Goal: Task Accomplishment & Management: Manage account settings

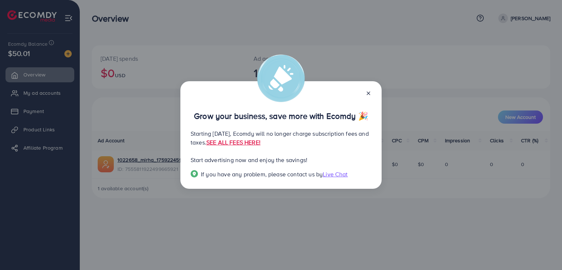
click at [367, 88] on div "Grow your business, save more with Ecomdy 🎉 Starting [DATE], Ecomdy will no lon…" at bounding box center [280, 135] width 201 height 108
click at [369, 94] on icon at bounding box center [368, 93] width 6 height 6
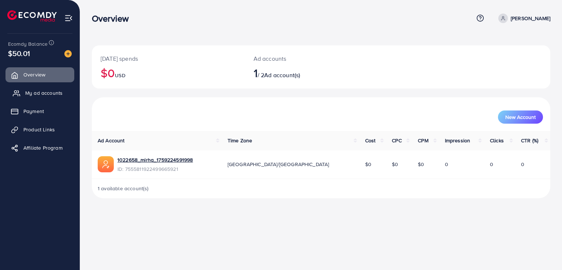
click at [39, 94] on span "My ad accounts" at bounding box center [43, 92] width 37 height 7
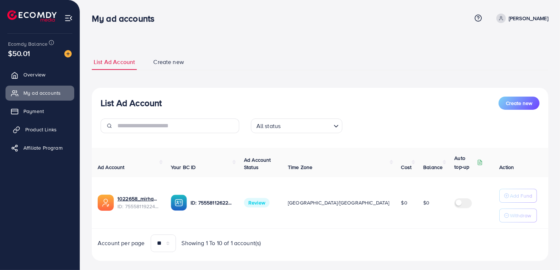
click at [43, 128] on span "Product Links" at bounding box center [40, 129] width 31 height 7
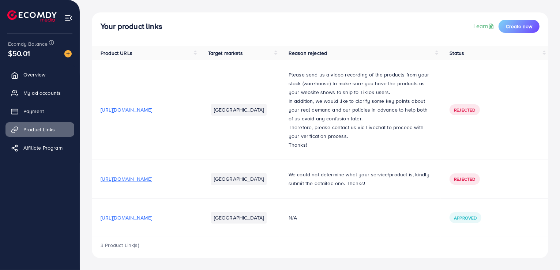
scroll to position [41, 0]
click at [152, 218] on span "[URL][DOMAIN_NAME]" at bounding box center [127, 217] width 52 height 7
click at [50, 93] on span "My ad accounts" at bounding box center [43, 92] width 37 height 7
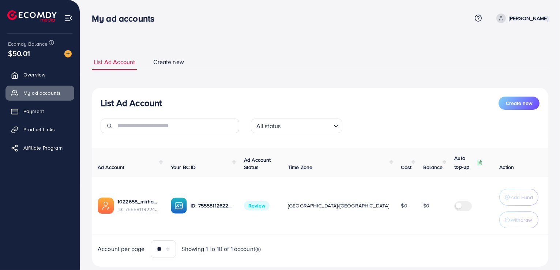
click at [504, 18] on icon at bounding box center [501, 18] width 5 height 5
click at [504, 16] on icon at bounding box center [501, 18] width 5 height 5
click at [506, 15] on span at bounding box center [501, 19] width 10 height 10
click at [31, 130] on span "Product Links" at bounding box center [40, 129] width 31 height 7
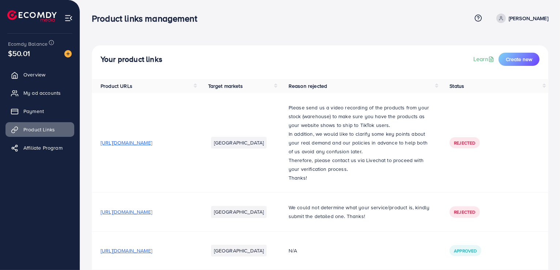
scroll to position [41, 0]
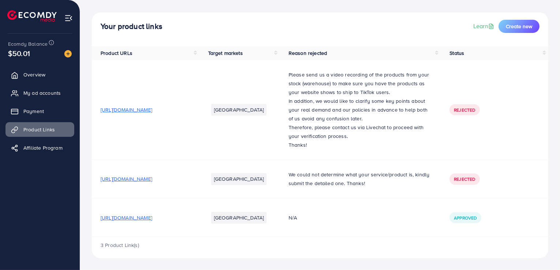
click at [157, 222] on td "[URL][DOMAIN_NAME]" at bounding box center [146, 217] width 108 height 38
click at [152, 216] on span "[URL][DOMAIN_NAME]" at bounding box center [127, 217] width 52 height 7
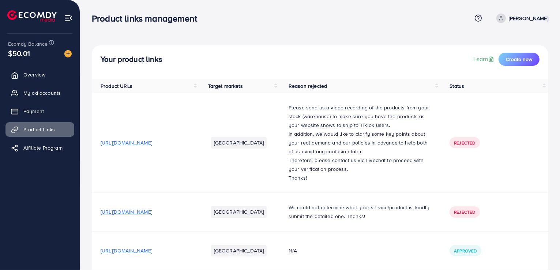
scroll to position [0, 0]
click at [34, 97] on span "My ad accounts" at bounding box center [43, 92] width 37 height 7
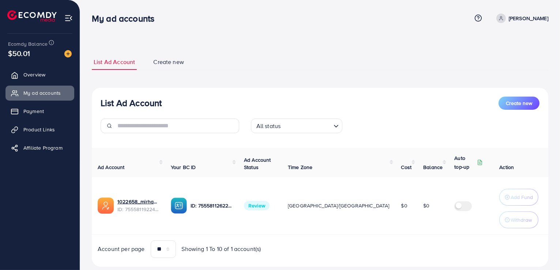
click at [2, 248] on div "Ecomdy Balance $50.01 Overview My ad accounts Payment Product Links Affiliate P…" at bounding box center [40, 135] width 80 height 270
